Goal: Transaction & Acquisition: Purchase product/service

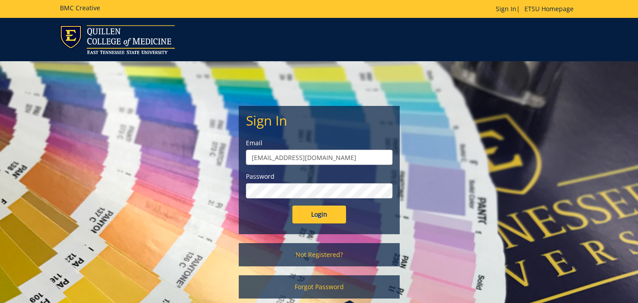
type input "[EMAIL_ADDRESS][DOMAIN_NAME]"
click at [317, 219] on input "Login" at bounding box center [319, 215] width 54 height 18
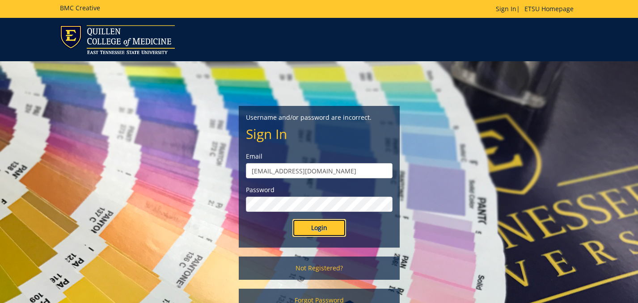
click at [314, 225] on input "Login" at bounding box center [319, 228] width 54 height 18
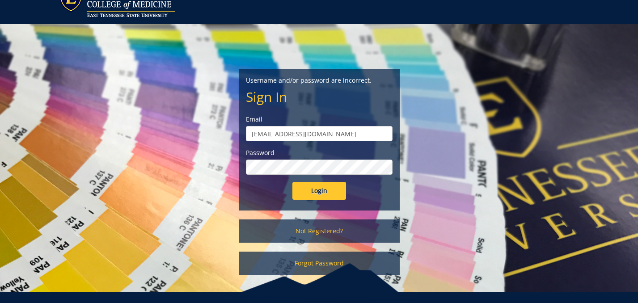
scroll to position [68, 0]
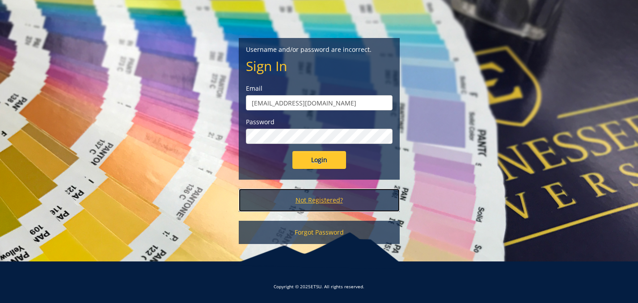
click at [313, 201] on link "Not Registered?" at bounding box center [319, 200] width 161 height 23
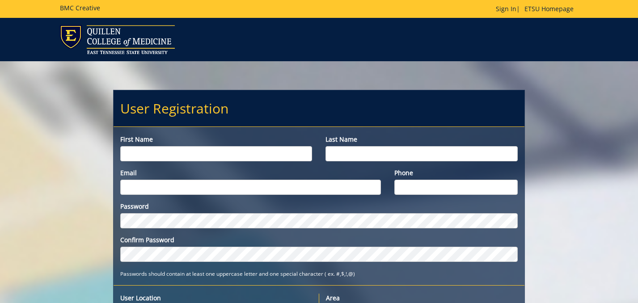
click at [232, 154] on input "First name" at bounding box center [216, 153] width 192 height 15
type input "[PERSON_NAME]"
type input "Lukas"
type input "lukasm@etsu.edu"
click at [412, 191] on input "Phone" at bounding box center [455, 187] width 123 height 15
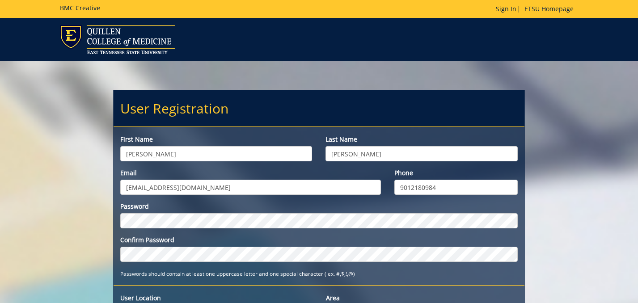
type input "9012180984"
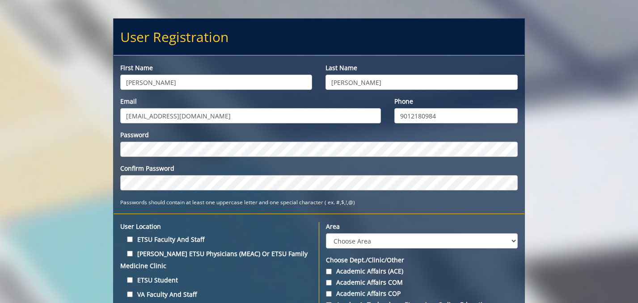
scroll to position [84, 0]
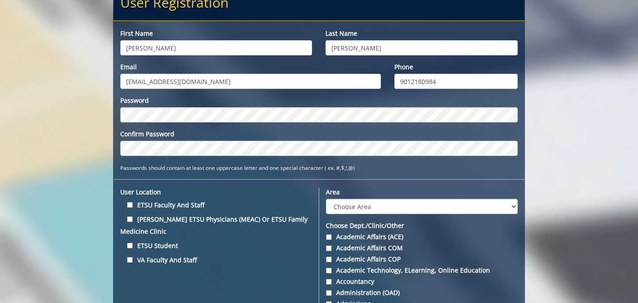
scroll to position [113, 0]
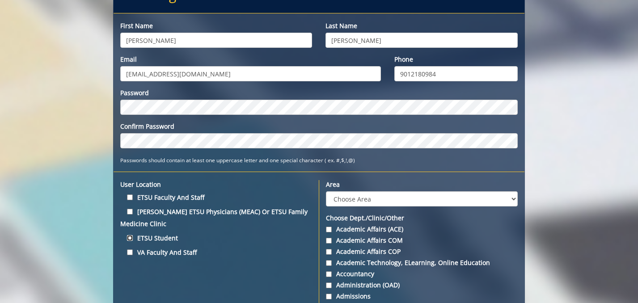
click at [131, 239] on input "ETSU Student" at bounding box center [130, 238] width 6 height 6
checkbox input "true"
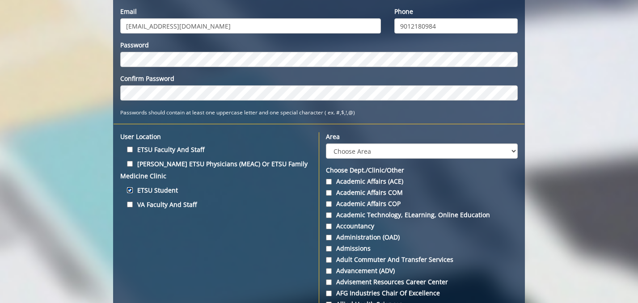
scroll to position [164, 0]
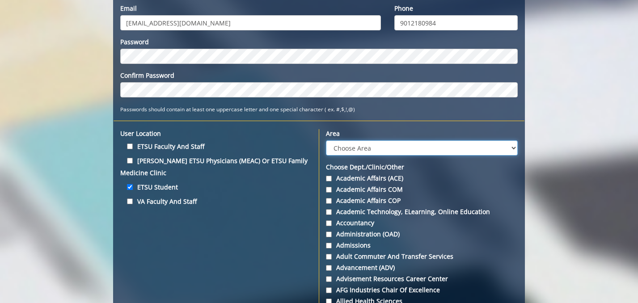
click at [326, 140] on select "Choose Area Administration Advancement (ADM) BucSports Business & Finance Clemm…" at bounding box center [422, 147] width 192 height 15
select select "30"
click option "ETSU Health Clinics - MEAC (Fertility, FPMRS/Urogynecology, Genetics, Internal …" at bounding box center [0, 0] width 0 height 0
click at [132, 159] on input "Quillen ETSU Physicians (MEAC) or ETSU Family Medicine Clinic" at bounding box center [130, 161] width 6 height 6
checkbox input "true"
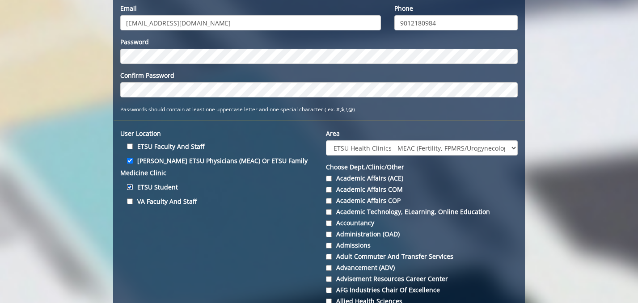
click at [130, 187] on input "ETSU Student" at bounding box center [130, 187] width 6 height 6
checkbox input "false"
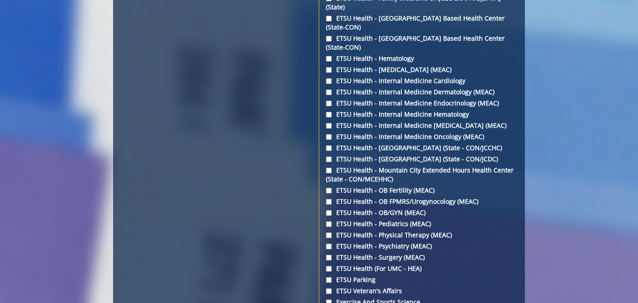
scroll to position [1381, 0]
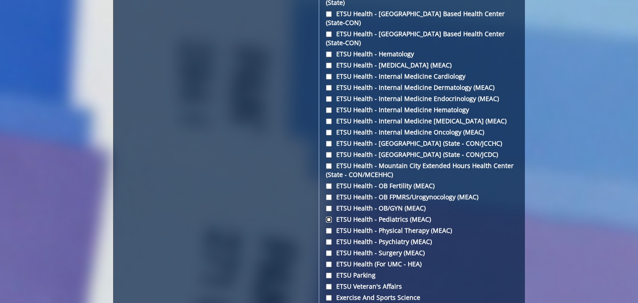
click at [329, 217] on input "ETSU Health - Pediatrics (MEAC)" at bounding box center [329, 220] width 6 height 6
checkbox input "true"
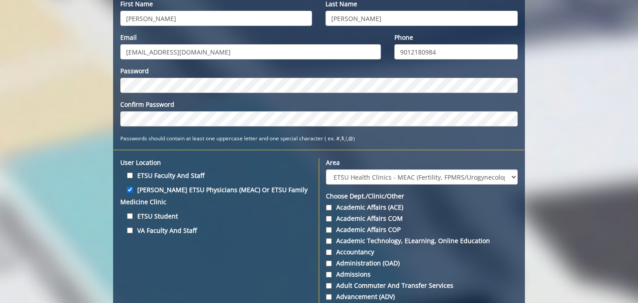
scroll to position [140, 0]
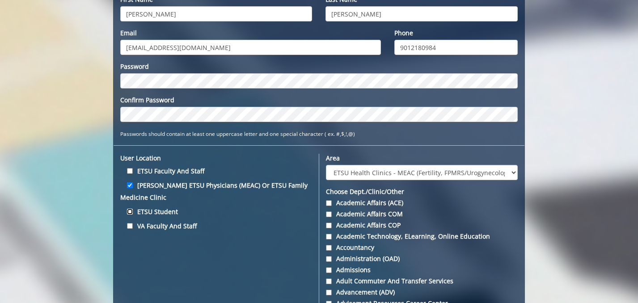
click at [131, 211] on input "ETSU Student" at bounding box center [130, 212] width 6 height 6
checkbox input "true"
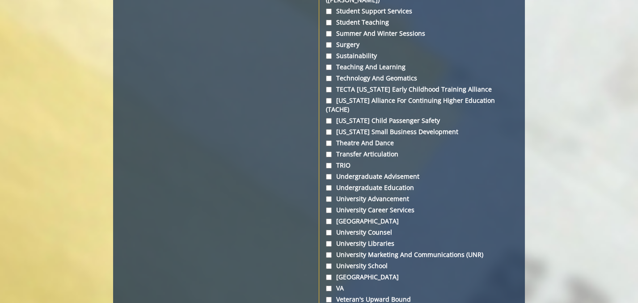
scroll to position [3407, 0]
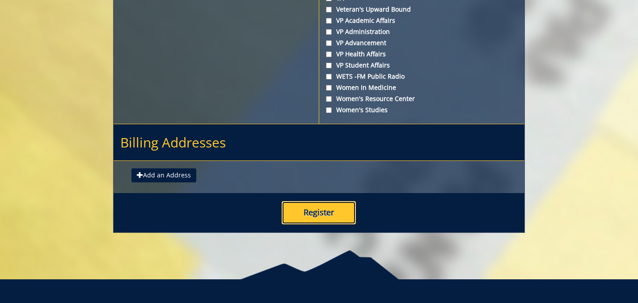
click at [317, 201] on button "Register" at bounding box center [318, 212] width 74 height 23
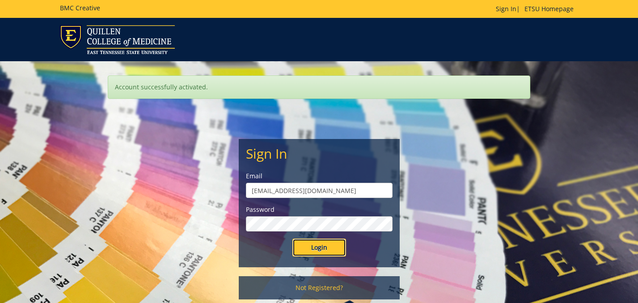
click at [307, 254] on input "Login" at bounding box center [319, 248] width 54 height 18
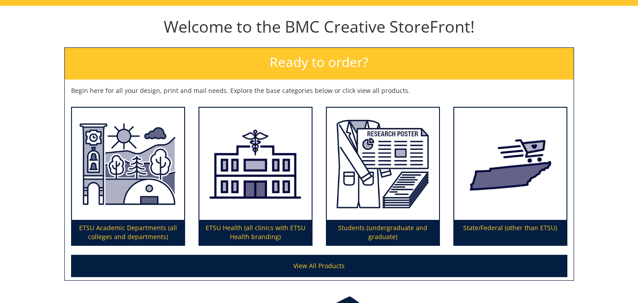
scroll to position [88, 0]
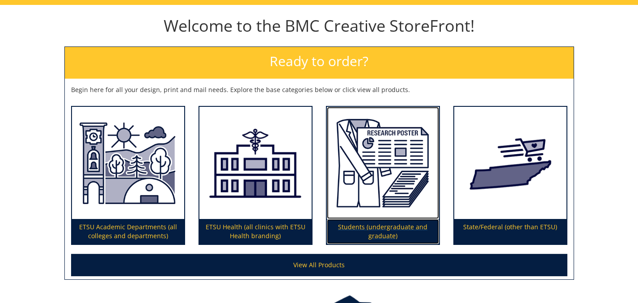
click at [390, 194] on img at bounding box center [383, 163] width 112 height 113
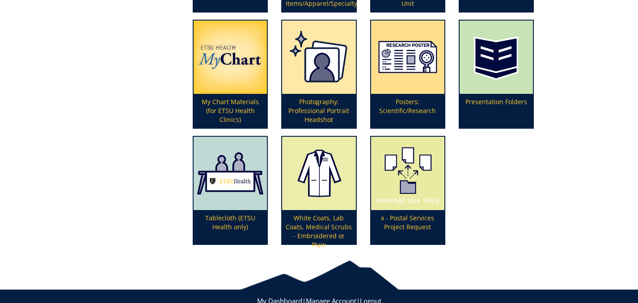
scroll to position [336, 0]
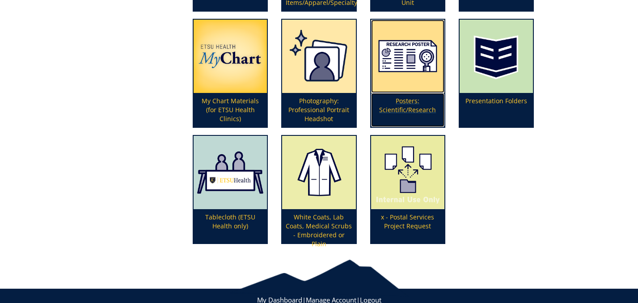
click at [415, 100] on p "Posters: Scientific/Research" at bounding box center [407, 110] width 73 height 34
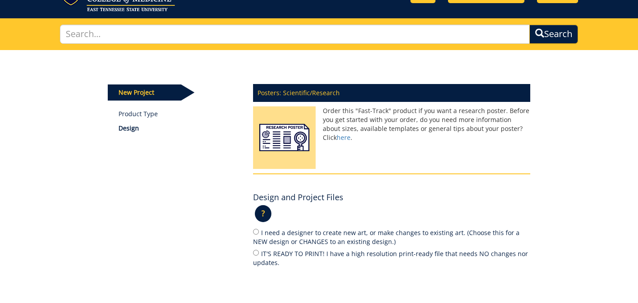
scroll to position [44, 0]
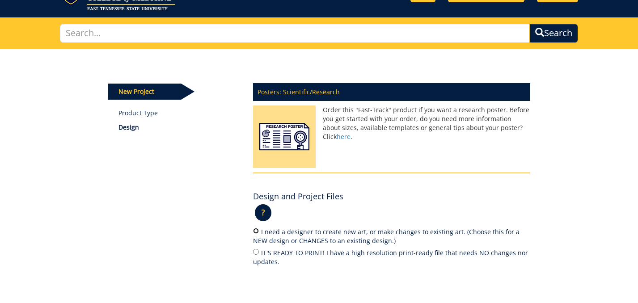
click at [255, 231] on input "I need a designer to create new art, or make changes to existing art. (Choose t…" at bounding box center [256, 231] width 6 height 6
radio input "true"
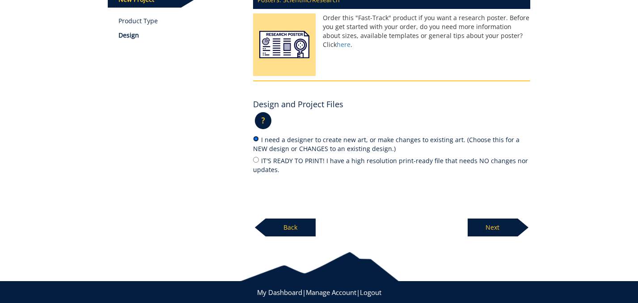
scroll to position [136, 0]
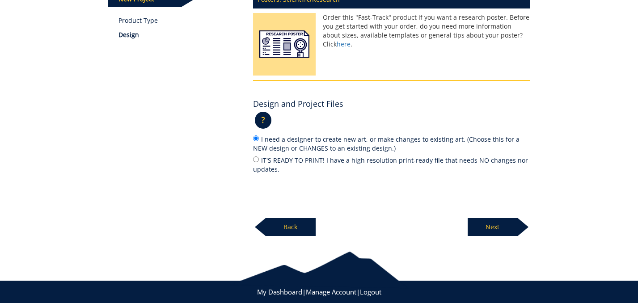
click at [499, 230] on p "Next" at bounding box center [492, 227] width 50 height 18
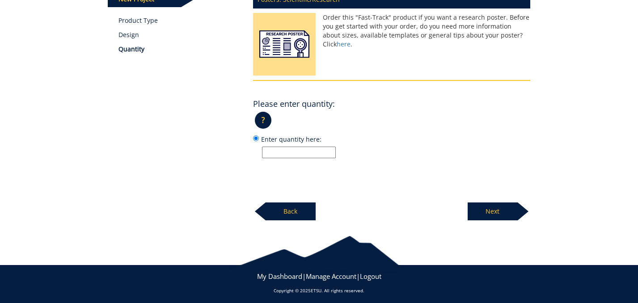
click at [311, 150] on input "Enter quantity here:" at bounding box center [299, 153] width 74 height 12
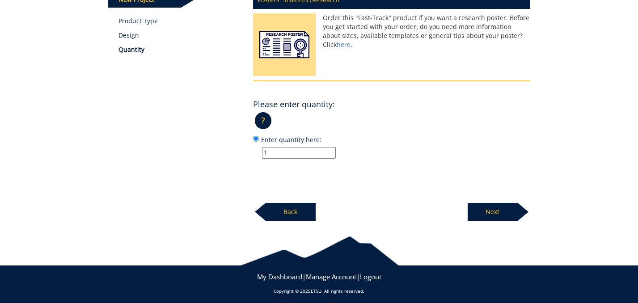
type input "1"
click at [489, 209] on p "Next" at bounding box center [492, 212] width 50 height 18
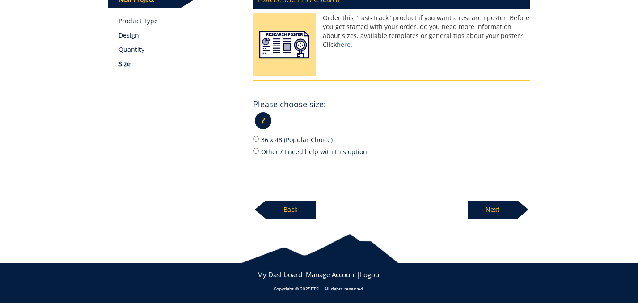
scroll to position [136, 0]
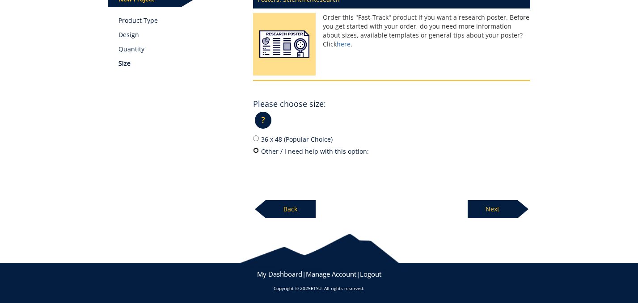
click at [256, 150] on input "Other / I need help with this option:" at bounding box center [256, 150] width 6 height 6
radio input "true"
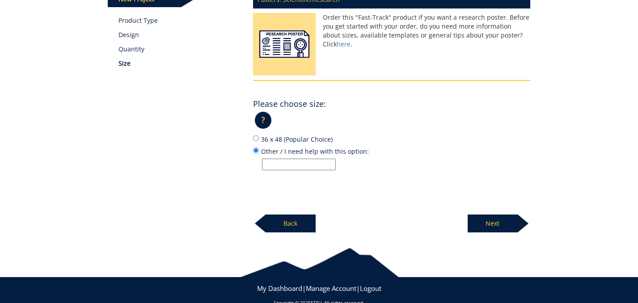
scroll to position [136, 0]
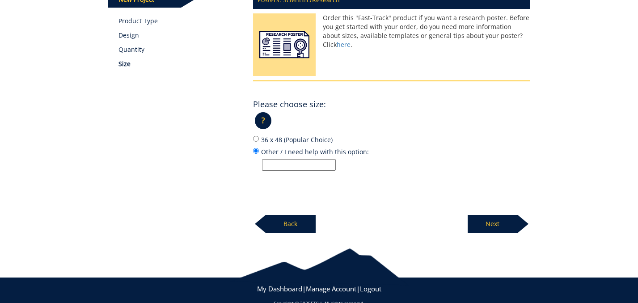
click at [287, 166] on input "Other / I need help with this option:" at bounding box center [299, 165] width 74 height 12
type input "40 x 60"
click at [489, 222] on p "Next" at bounding box center [492, 224] width 50 height 18
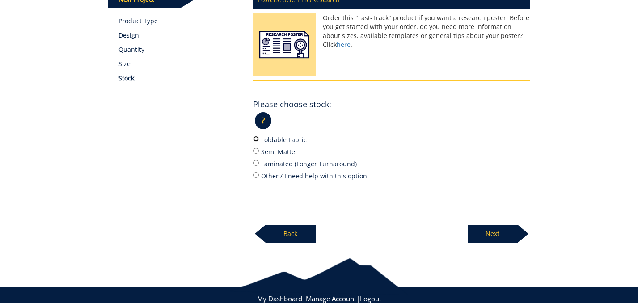
scroll to position [136, 0]
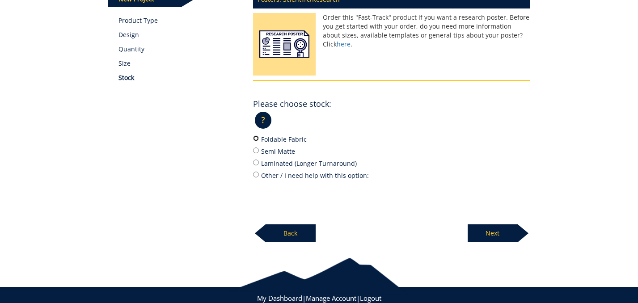
click at [256, 140] on input "Foldable Fabric" at bounding box center [256, 138] width 6 height 6
radio input "true"
click at [494, 229] on p "Next" at bounding box center [492, 233] width 50 height 18
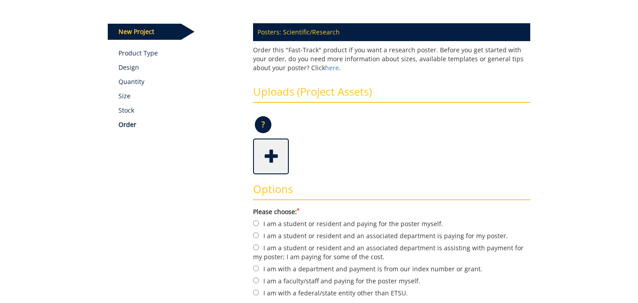
scroll to position [105, 0]
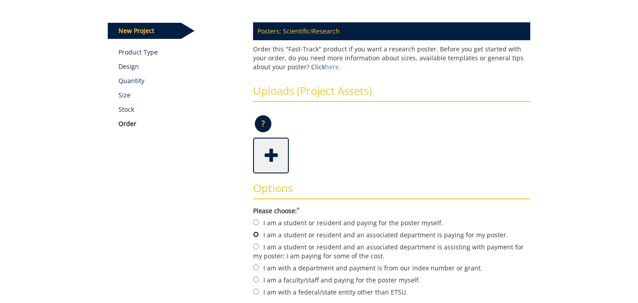
click at [256, 233] on input "I am a student or resident and an associated department is paying for my poster." at bounding box center [256, 234] width 6 height 6
radio input "true"
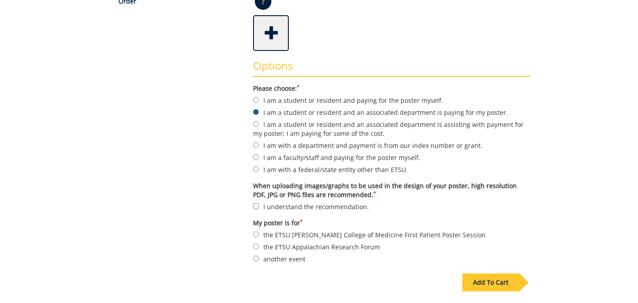
scroll to position [234, 0]
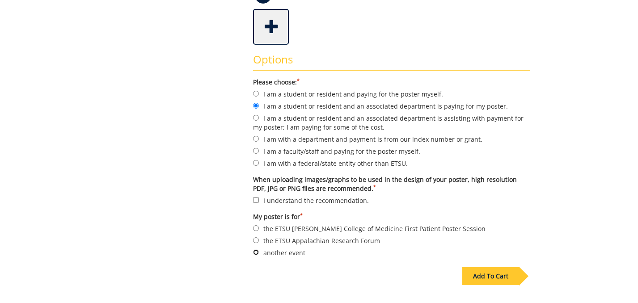
click at [256, 252] on input "another event" at bounding box center [256, 252] width 6 height 6
radio input "true"
click at [255, 202] on input "I understand the recommendation." at bounding box center [256, 200] width 6 height 6
checkbox input "true"
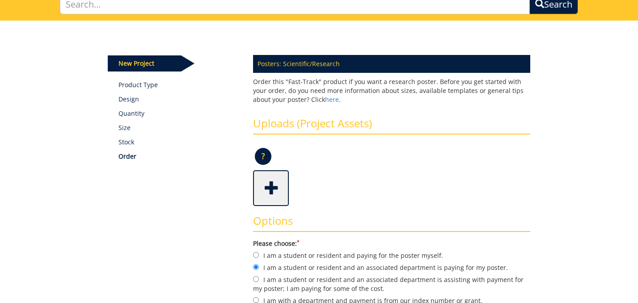
scroll to position [46, 0]
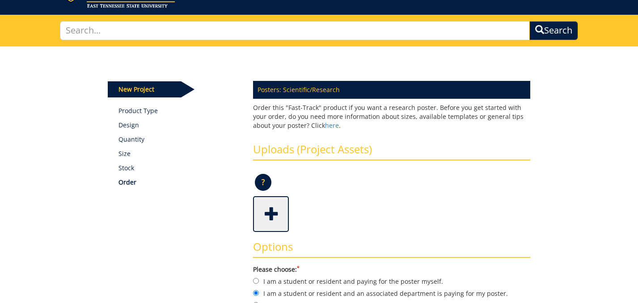
click at [269, 213] on span at bounding box center [272, 212] width 36 height 31
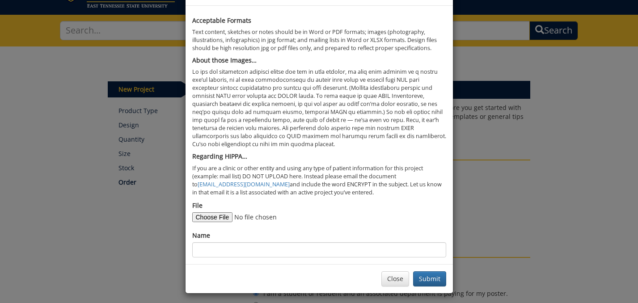
scroll to position [38, 0]
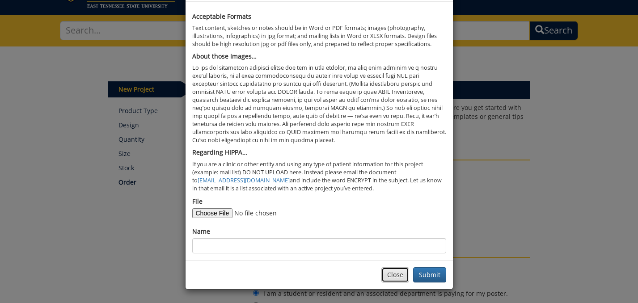
click at [399, 279] on button "Close" at bounding box center [395, 274] width 28 height 15
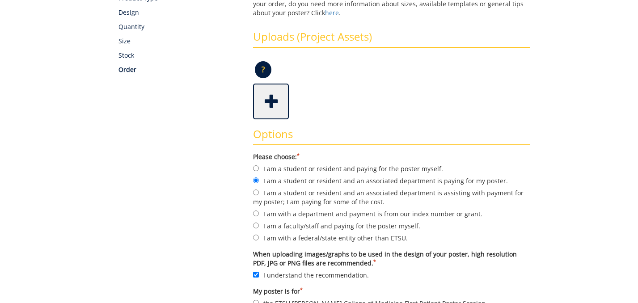
scroll to position [150, 0]
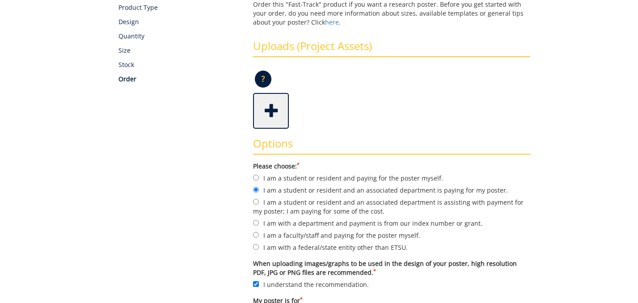
click at [273, 107] on span at bounding box center [272, 109] width 36 height 31
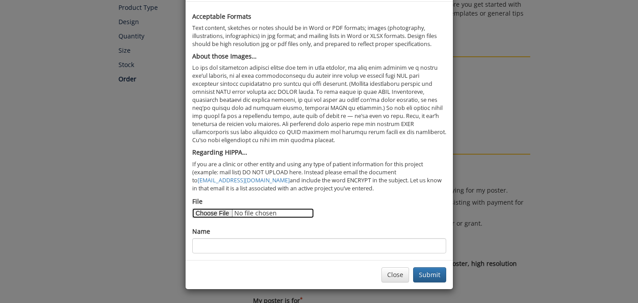
click at [205, 218] on input "File" at bounding box center [253, 213] width 122 height 10
type input "C:\fakepath\ETSU Peds poster presentation.pdf"
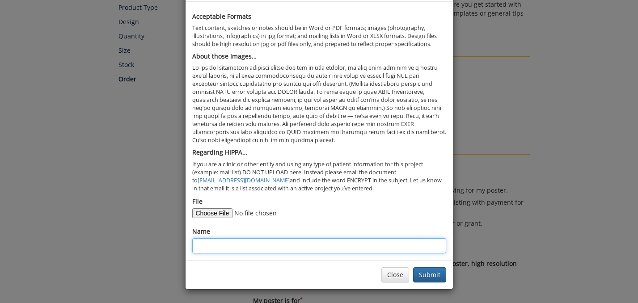
click at [329, 245] on input "Name" at bounding box center [319, 245] width 254 height 15
type input "ETSU Pediatrics Poster"
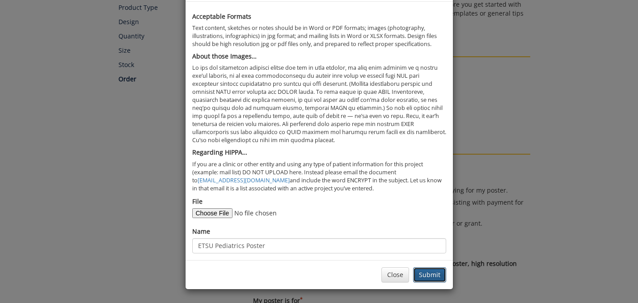
click at [436, 271] on button "Submit" at bounding box center [429, 274] width 33 height 15
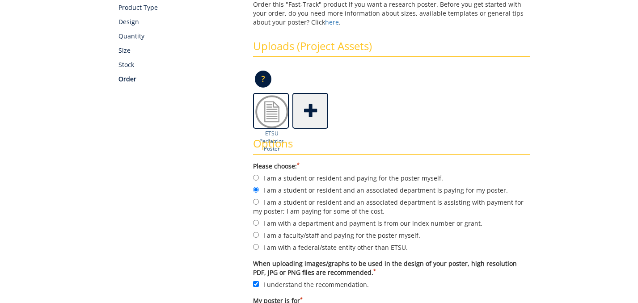
click at [271, 112] on img at bounding box center [272, 112] width 36 height 36
click at [269, 143] on h3 "Options" at bounding box center [391, 146] width 277 height 17
click at [269, 113] on img at bounding box center [272, 112] width 36 height 36
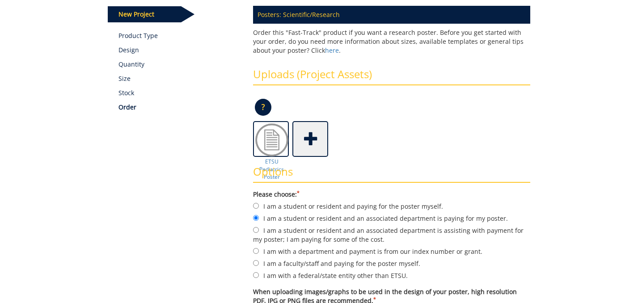
scroll to position [120, 0]
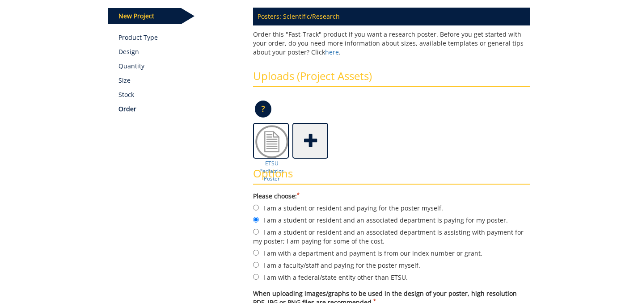
click at [265, 105] on p "?" at bounding box center [263, 109] width 17 height 17
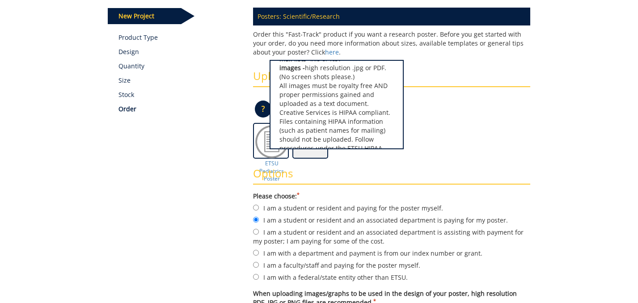
scroll to position [0, 0]
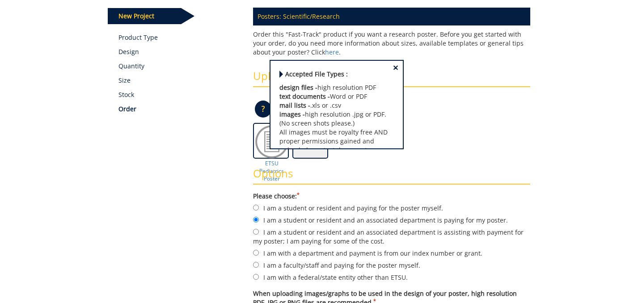
click at [483, 129] on div "ETSU Pediatrics Poster" at bounding box center [391, 141] width 277 height 36
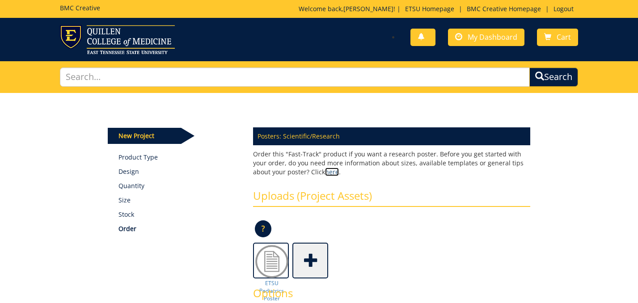
click at [325, 173] on link "here" at bounding box center [332, 172] width 14 height 8
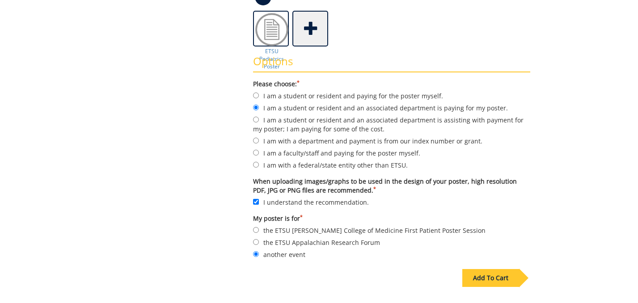
scroll to position [346, 0]
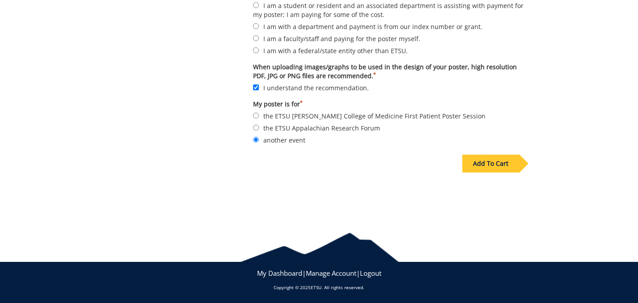
click at [473, 167] on div "Add To Cart" at bounding box center [490, 164] width 57 height 18
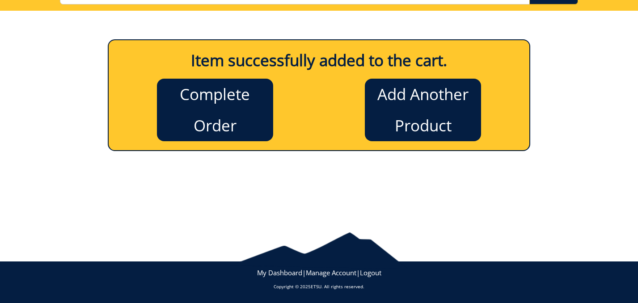
scroll to position [0, 0]
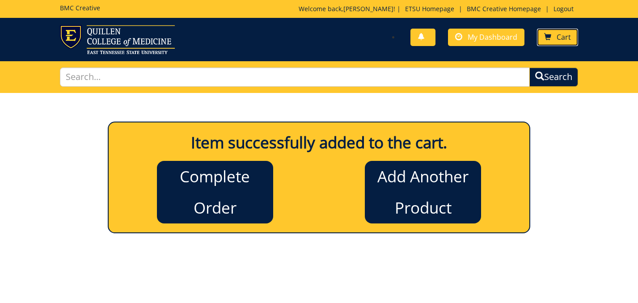
click at [553, 38] on link "Cart" at bounding box center [557, 37] width 41 height 17
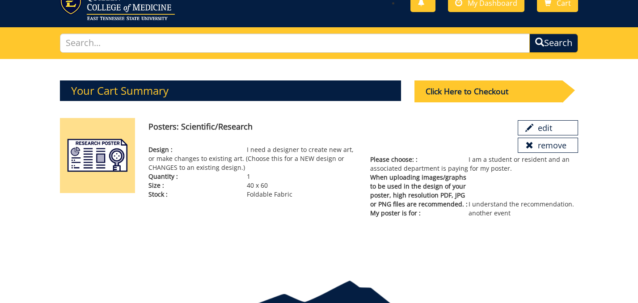
scroll to position [40, 0]
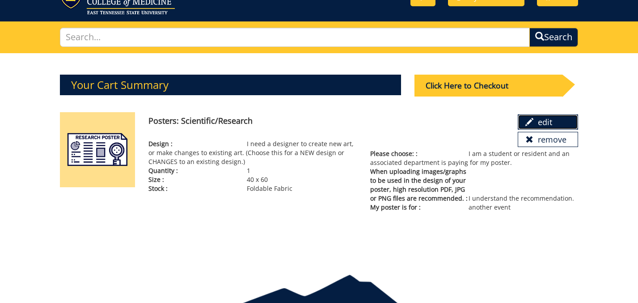
click at [532, 122] on span at bounding box center [529, 122] width 8 height 8
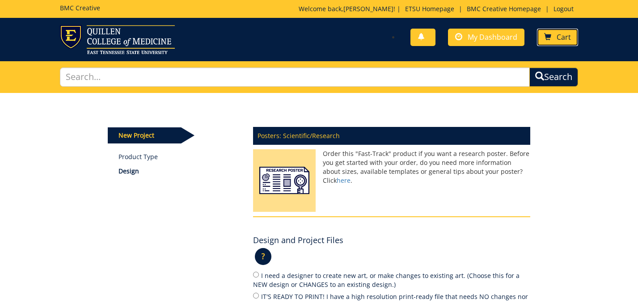
click at [563, 42] on span "Cart" at bounding box center [563, 37] width 14 height 10
